Goal: Obtain resource: Download file/media

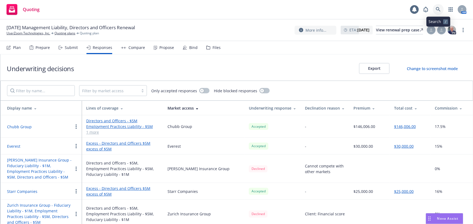
click at [438, 9] on icon at bounding box center [438, 9] width 5 height 5
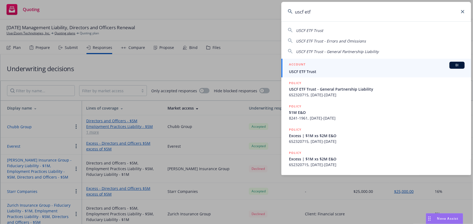
type input "uscf etf"
click at [406, 66] on div "ACCOUNT BI" at bounding box center [377, 65] width 176 height 7
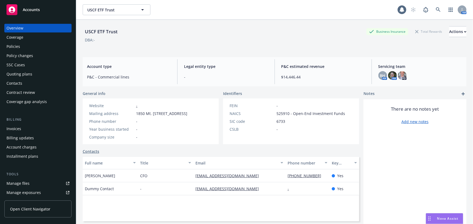
click at [27, 49] on div "Policies" at bounding box center [38, 46] width 63 height 9
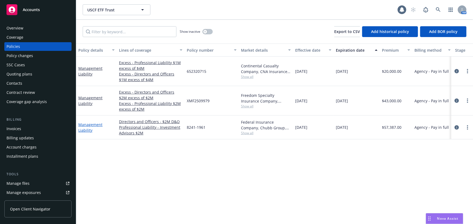
click at [93, 126] on link "Management Liability" at bounding box center [90, 127] width 24 height 11
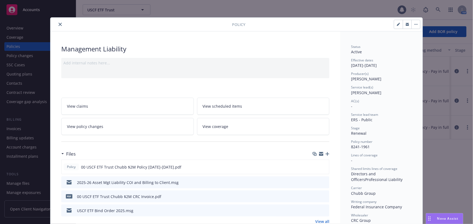
click at [53, 22] on div at bounding box center [142, 24] width 179 height 7
click at [57, 25] on button "close" at bounding box center [60, 24] width 7 height 7
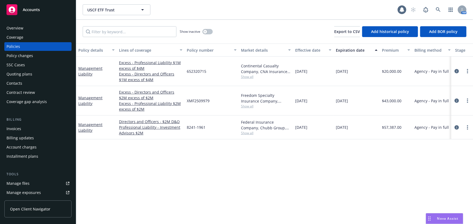
click at [98, 95] on div "Management Liability" at bounding box center [96, 100] width 36 height 11
click at [97, 98] on link "Management Liability" at bounding box center [90, 100] width 24 height 11
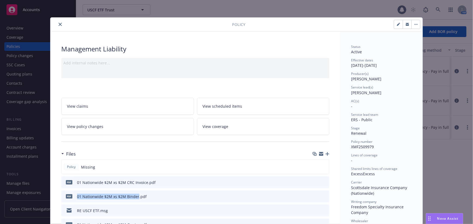
drag, startPoint x: 135, startPoint y: 196, endPoint x: 74, endPoint y: 197, distance: 61.3
click at [74, 197] on div "pdf 01 Nationwide $2M xs $2M Binder.pdf" at bounding box center [104, 196] width 83 height 11
copy div "01 Nationwide $2M xs $2M Binder"
click at [326, 155] on icon "button" at bounding box center [328, 154] width 4 height 4
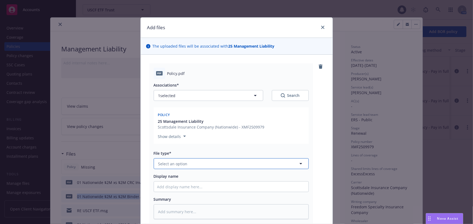
click at [206, 164] on button "Select an option" at bounding box center [231, 164] width 155 height 11
type input "policy"
click at [188, 184] on div "Policy" at bounding box center [231, 179] width 155 height 14
click at [182, 188] on input "Display name" at bounding box center [231, 187] width 155 height 10
paste input "01 Nationwide $2M xs $2M Binder"
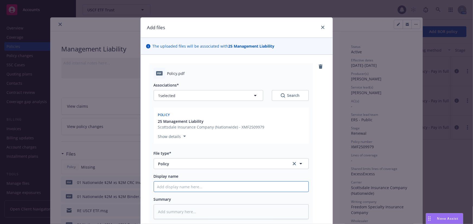
type textarea "x"
type input "01 Nationwide $2M xs $2M Binder"
click at [206, 187] on input "01 Nationwide $2M xs $2M Binder" at bounding box center [231, 187] width 155 height 10
type textarea "x"
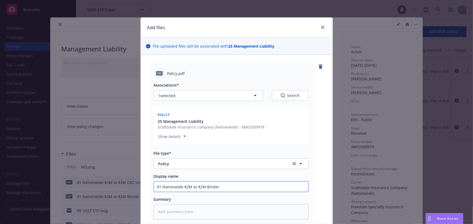
type input "01 Nationwide $2M xs $2M P"
type textarea "x"
type input "01 Nationwide $2M xs $2M Po"
type textarea "x"
type input "01 Nationwide $2M xs $2M Pol"
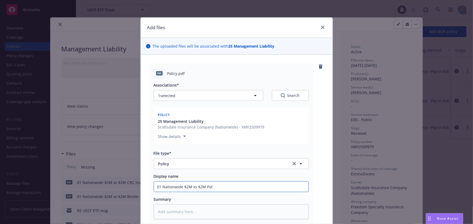
type textarea "x"
type input "01 Nationwide $2M xs $2M Poli"
type textarea "x"
type input "01 Nationwide $2M xs $2M Policy"
type textarea "x"
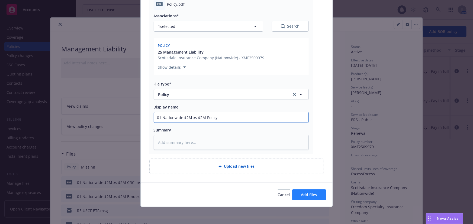
type input "01 Nationwide $2M xs $2M Policy"
click at [309, 198] on button "Add files" at bounding box center [309, 195] width 34 height 11
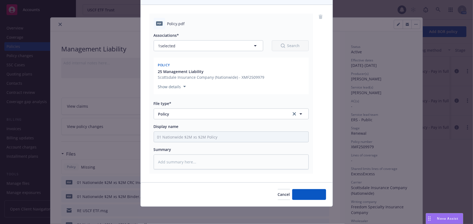
scroll to position [50, 0]
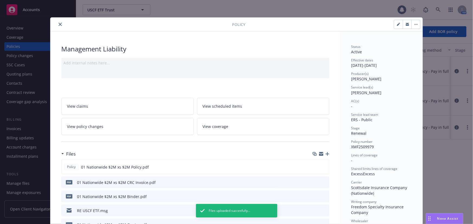
click at [59, 25] on icon "close" at bounding box center [60, 24] width 3 height 3
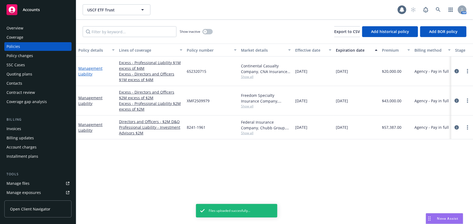
click at [98, 68] on link "Management Liability" at bounding box center [90, 71] width 24 height 11
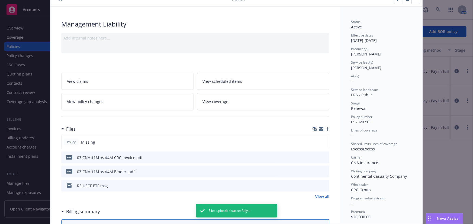
scroll to position [74, 0]
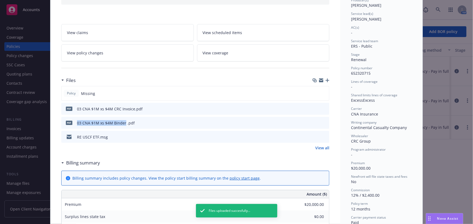
drag, startPoint x: 123, startPoint y: 122, endPoint x: 76, endPoint y: 118, distance: 47.6
click at [76, 118] on div "pdf 03 CNA $1M xs $4M Binder .pdf" at bounding box center [98, 122] width 71 height 11
copy div "03 CNA $1M xs $4M Binder"
click at [327, 79] on icon "button" at bounding box center [328, 81] width 4 height 4
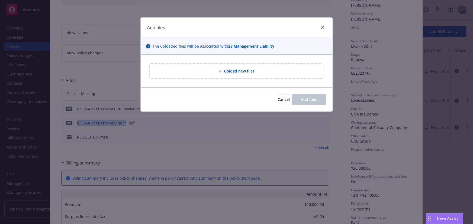
type textarea "x"
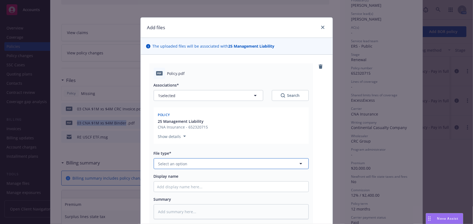
drag, startPoint x: 223, startPoint y: 161, endPoint x: 223, endPoint y: 164, distance: 3.8
click at [223, 164] on button "Select an option" at bounding box center [231, 164] width 155 height 11
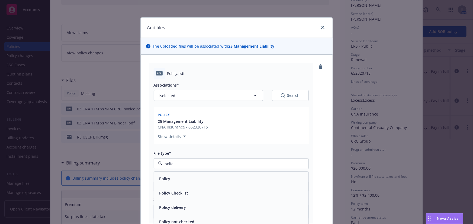
type input "policy"
click at [217, 178] on div "Policy" at bounding box center [231, 179] width 148 height 8
click at [210, 190] on input "Display name" at bounding box center [231, 187] width 155 height 10
paste input "03 CNA $1M xs $4M Binder"
type textarea "x"
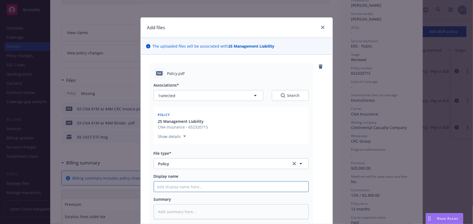
type input "03 CNA $1M xs $4M Binder"
click at [198, 187] on input "03 CNA $1M xs $4M Binder" at bounding box center [231, 187] width 155 height 10
type textarea "x"
type input "03 CNA $1M xs $4M P"
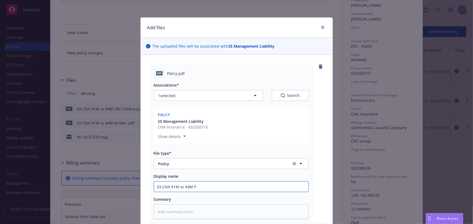
type textarea "x"
type input "03 CNA $1M xs $4M Po"
type textarea "x"
type input "03 CNA $1M xs $4M Pol"
type textarea "x"
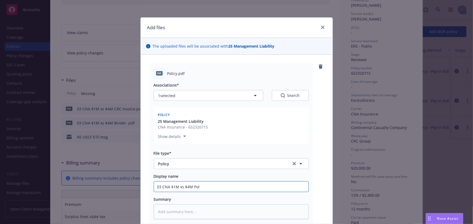
type input "03 CNA $1M xs $4M Poli"
type textarea "x"
type input "03 CNA $1M xs $4M Polic"
type textarea "x"
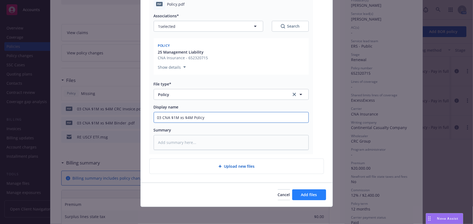
type input "03 CNA $1M xs $4M Policy"
click at [306, 194] on span "Add files" at bounding box center [309, 195] width 16 height 5
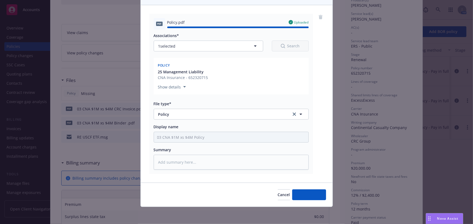
type textarea "x"
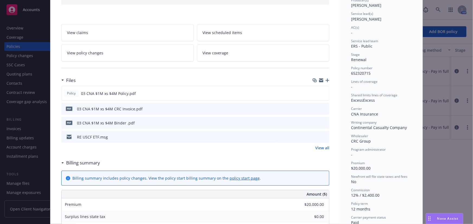
scroll to position [0, 0]
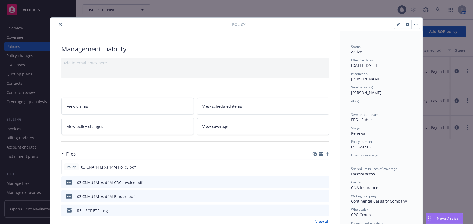
click at [59, 25] on icon "close" at bounding box center [60, 24] width 3 height 3
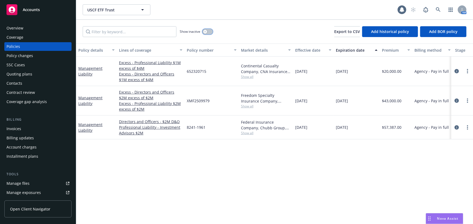
click at [206, 31] on icon "button" at bounding box center [205, 32] width 2 height 2
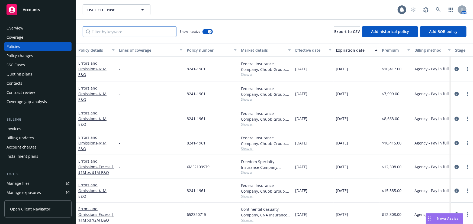
click at [114, 33] on input "Filter by keyword..." at bounding box center [130, 31] width 94 height 11
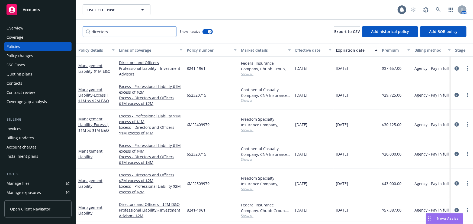
scroll to position [1, 0]
type input "directors"
click at [91, 150] on link "Management Liability" at bounding box center [90, 154] width 24 height 11
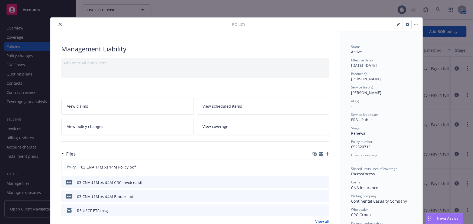
click at [59, 24] on icon "close" at bounding box center [60, 24] width 3 height 3
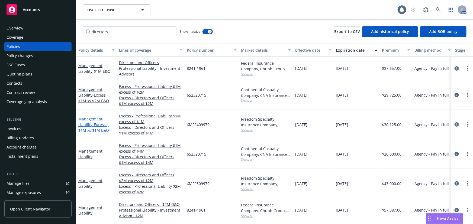
click at [94, 123] on span "- Excess | $1M xs $1M E&O" at bounding box center [93, 127] width 31 height 11
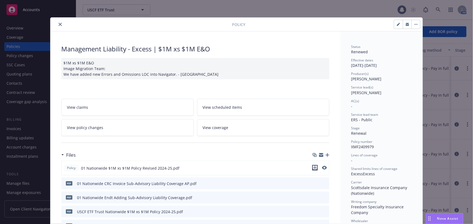
click at [315, 166] on icon "download file" at bounding box center [315, 168] width 4 height 4
click at [59, 24] on icon "close" at bounding box center [60, 24] width 3 height 3
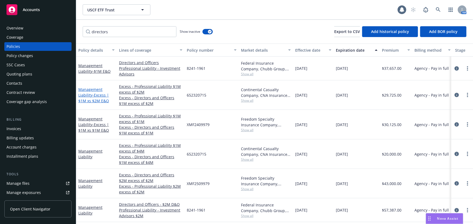
click at [98, 98] on span "- Excess | $1M xs $2M E&O" at bounding box center [93, 98] width 31 height 11
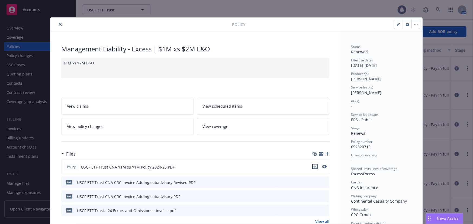
click at [313, 166] on icon "download file" at bounding box center [315, 167] width 4 height 4
click at [59, 24] on icon "close" at bounding box center [60, 24] width 3 height 3
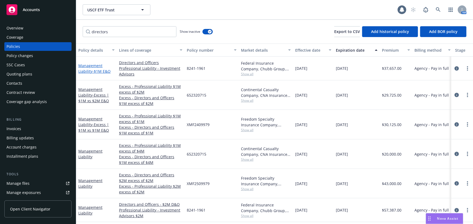
click at [94, 69] on span "- $1M E&O" at bounding box center [101, 71] width 18 height 5
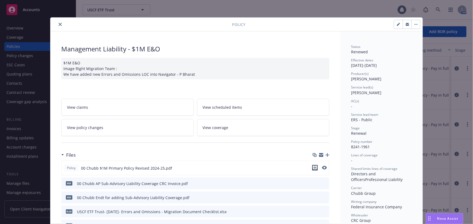
click at [315, 168] on icon "download file" at bounding box center [315, 168] width 4 height 4
click at [59, 25] on icon "close" at bounding box center [60, 24] width 3 height 3
